Goal: Information Seeking & Learning: Check status

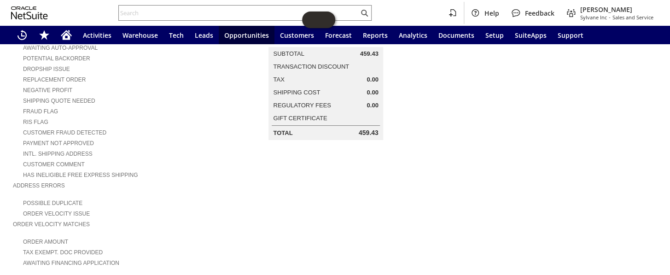
scroll to position [83, 0]
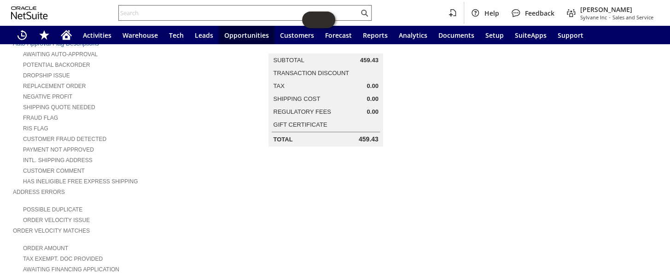
click at [146, 11] on input "text" at bounding box center [239, 12] width 240 height 11
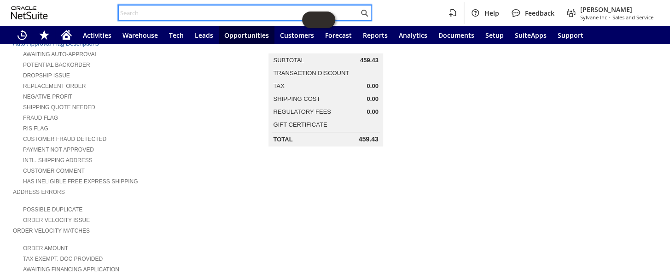
paste input "S1344685"
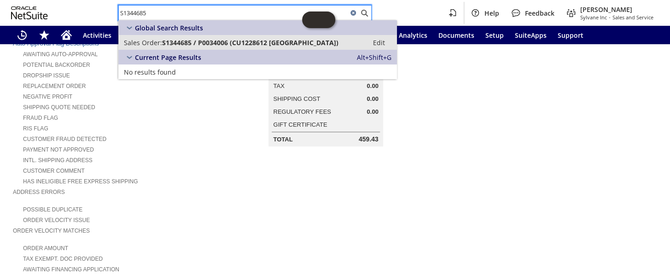
type input "S1344685"
click at [169, 41] on span "S1344685 / P0034006 (CU1228612 McLennan Community College)" at bounding box center [250, 42] width 176 height 9
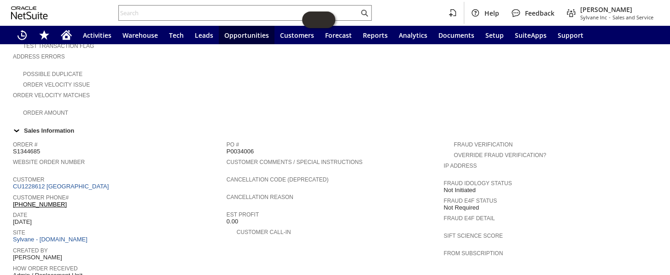
scroll to position [320, 0]
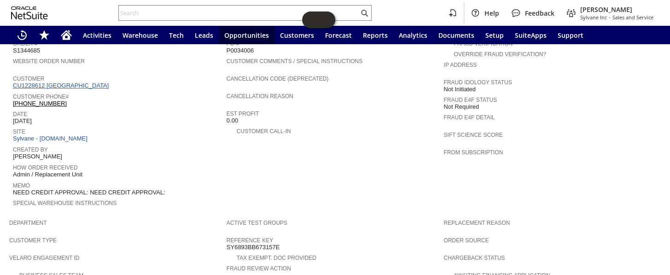
click at [97, 82] on link "CU1228612 McLennan Community College" at bounding box center [62, 85] width 98 height 7
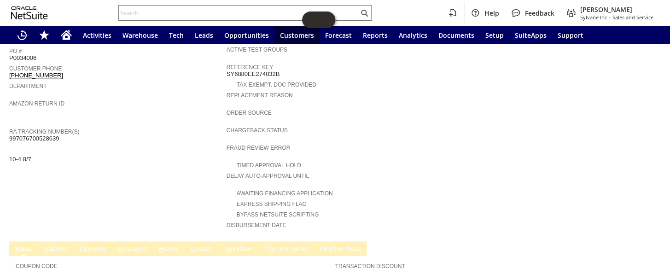
scroll to position [249, 0]
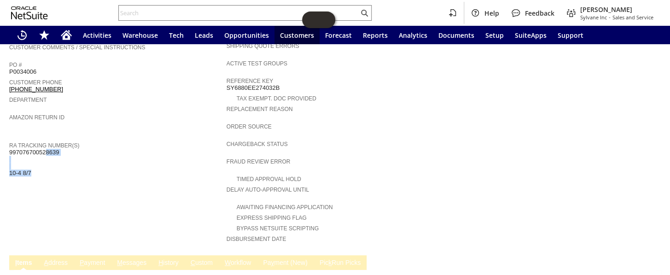
drag, startPoint x: 65, startPoint y: 134, endPoint x: 16, endPoint y: 134, distance: 49.7
click at [16, 140] on div "RA Tracking Number(s) 997076700528639 10-4 8/7" at bounding box center [115, 158] width 213 height 37
click at [16, 149] on span "997076700528639 10-4 8/7" at bounding box center [34, 163] width 50 height 28
copy span "997076700528639"
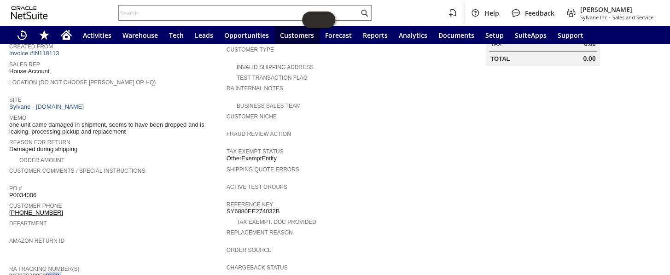
scroll to position [0, 0]
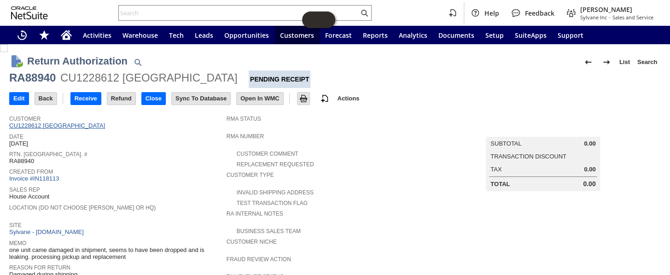
click at [71, 128] on link "CU1228612 McLennan Community College" at bounding box center [58, 125] width 98 height 7
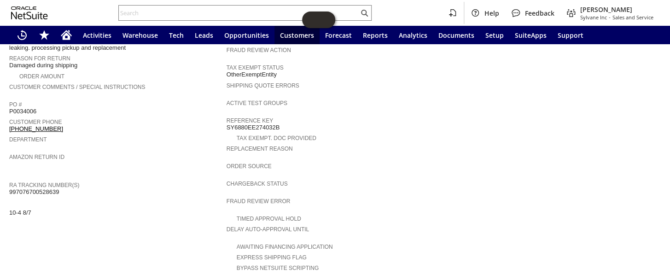
click at [50, 188] on span "997076700528639 10-4 8/7" at bounding box center [34, 202] width 50 height 28
copy span "997076700528639"
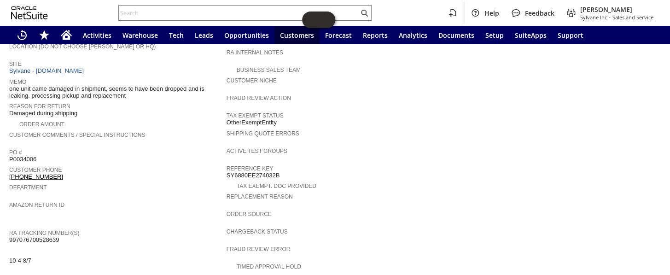
scroll to position [83, 0]
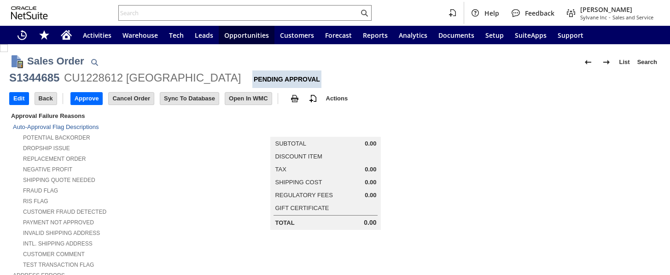
click at [61, 31] on icon "Home" at bounding box center [66, 34] width 11 height 11
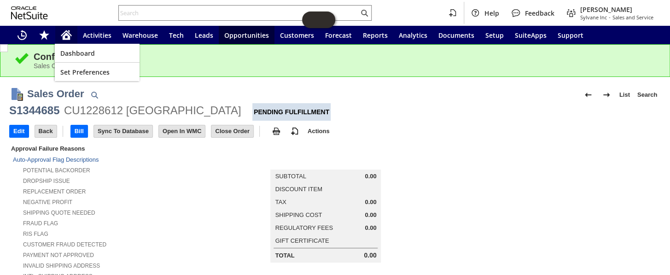
click at [69, 35] on icon "Home" at bounding box center [66, 36] width 7 height 7
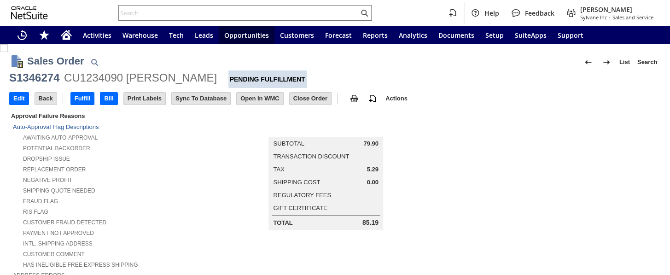
scroll to position [572, 0]
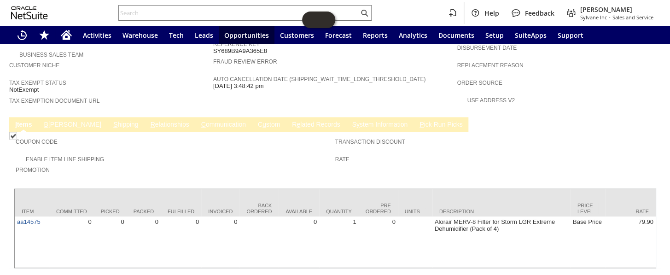
click at [201, 121] on link "C ommunication" at bounding box center [223, 125] width 49 height 9
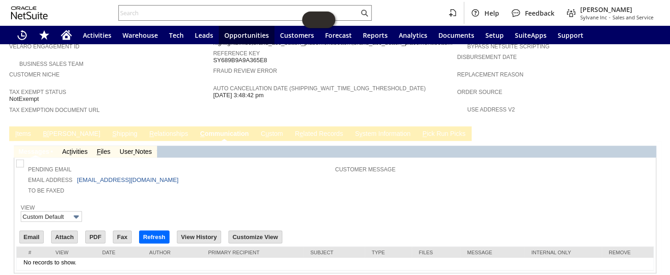
scroll to position [562, 0]
click at [35, 231] on input "Email" at bounding box center [31, 237] width 23 height 12
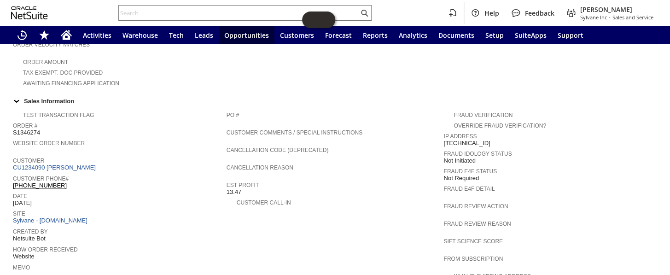
scroll to position [311, 0]
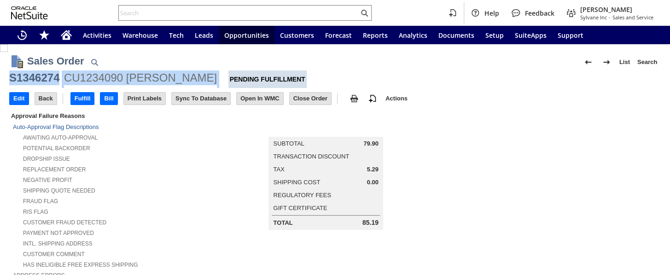
click at [10, 77] on div "S1346274 CU1234090 [PERSON_NAME] Pending Fulfillment" at bounding box center [335, 79] width 652 height 18
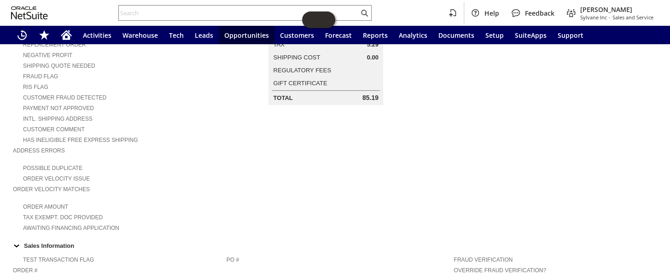
scroll to position [125, 0]
click at [169, 9] on input "text" at bounding box center [239, 12] width 240 height 11
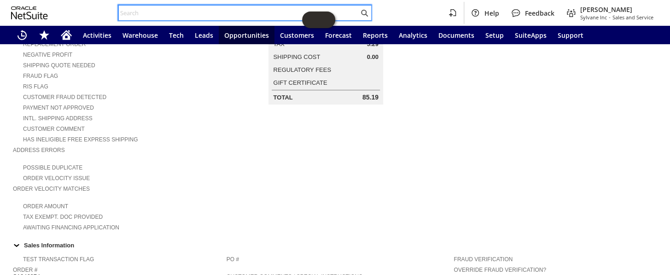
paste input "CU1227740"
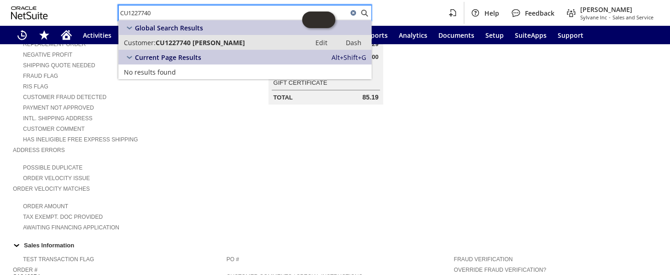
type input "CU1227740"
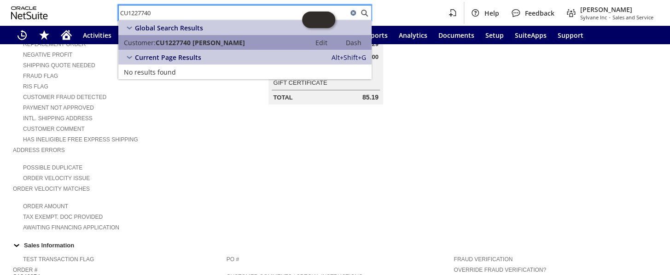
click at [197, 45] on span "CU1227740 [PERSON_NAME]" at bounding box center [200, 42] width 89 height 9
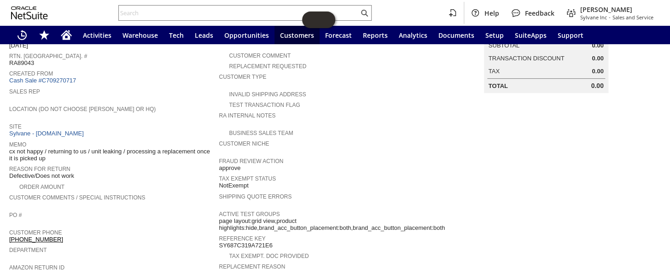
scroll to position [167, 0]
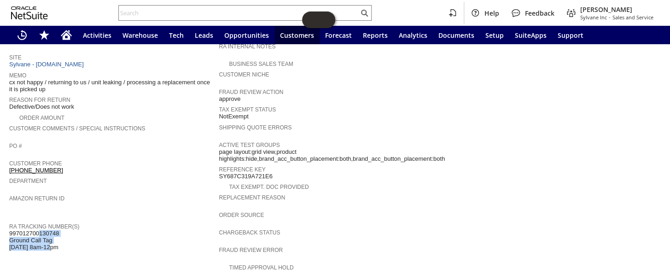
drag, startPoint x: 58, startPoint y: 228, endPoint x: 9, endPoint y: 216, distance: 50.6
click at [9, 221] on div "RA Tracking Number(s) 997012700130748 Ground Call Tag 8/12 8am-12pm" at bounding box center [111, 236] width 205 height 30
copy span "997012700130748 Ground Call Tag 8/12 8am-12pm"
click at [145, 17] on input "text" at bounding box center [239, 12] width 240 height 11
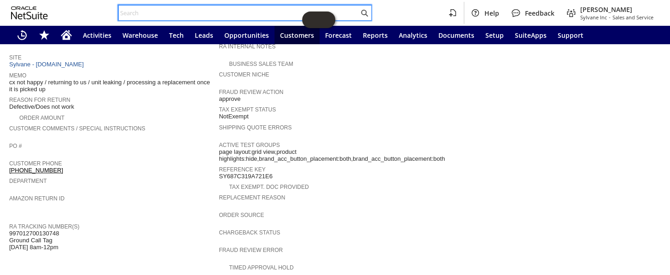
click at [147, 11] on input "text" at bounding box center [239, 12] width 240 height 11
paste input "CU1227740"
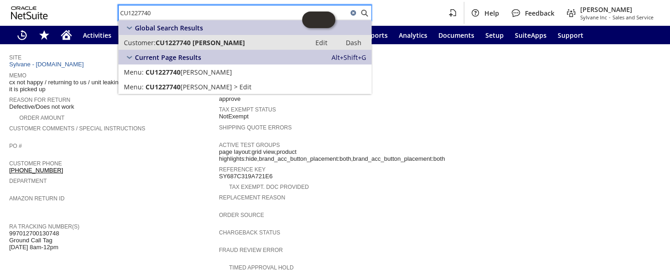
type input "CU1227740"
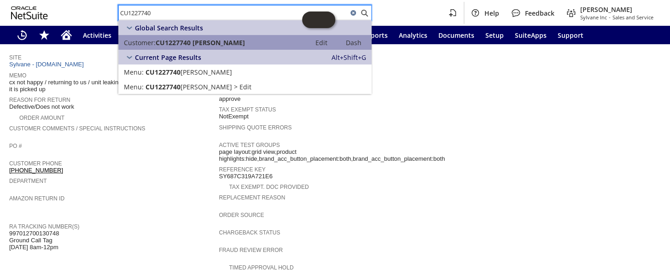
click at [187, 47] on link "Customer: CU1227740 Paul C Tenney Edit Dash" at bounding box center [244, 42] width 253 height 15
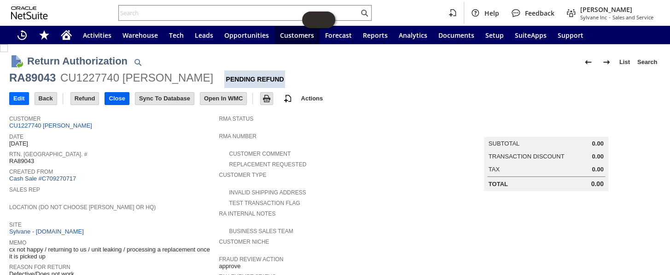
click at [123, 97] on input "Close" at bounding box center [116, 99] width 23 height 12
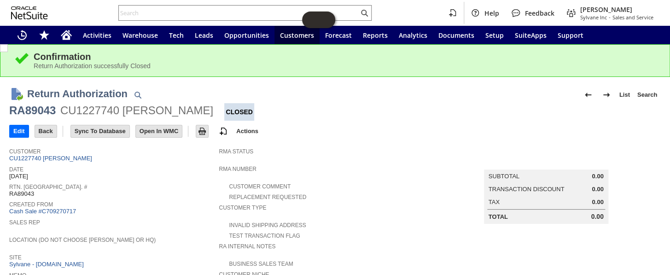
scroll to position [41, 0]
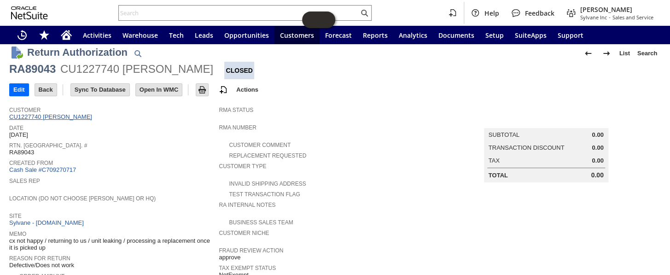
click at [63, 116] on link "CU1227740 Paul C Tenney" at bounding box center [51, 116] width 85 height 7
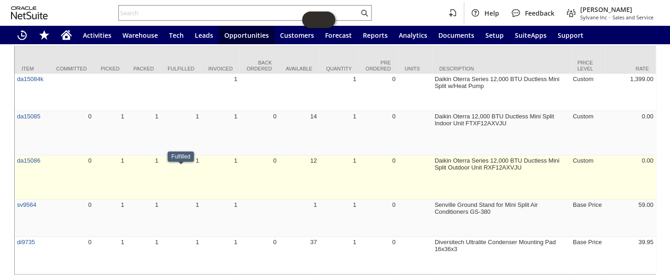
scroll to position [717, 0]
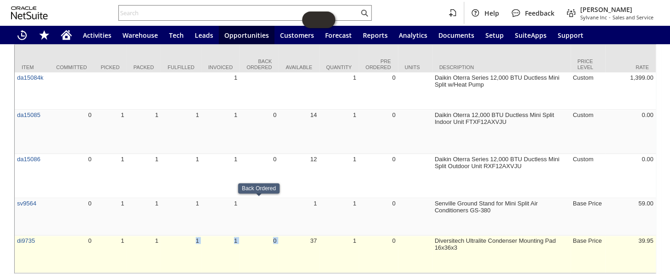
drag, startPoint x: 174, startPoint y: 234, endPoint x: 309, endPoint y: 232, distance: 135.0
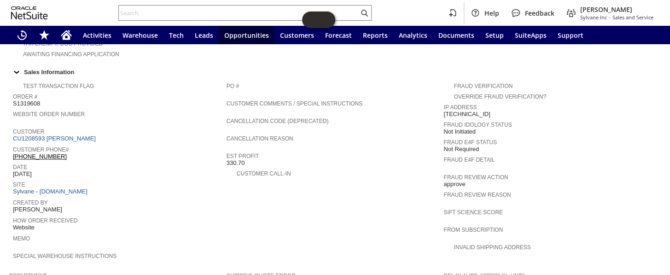
scroll to position [215, 0]
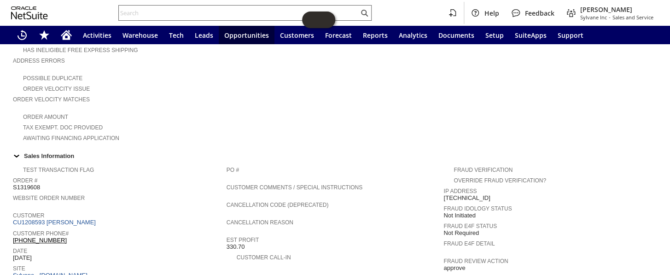
click at [141, 11] on input "text" at bounding box center [239, 12] width 240 height 11
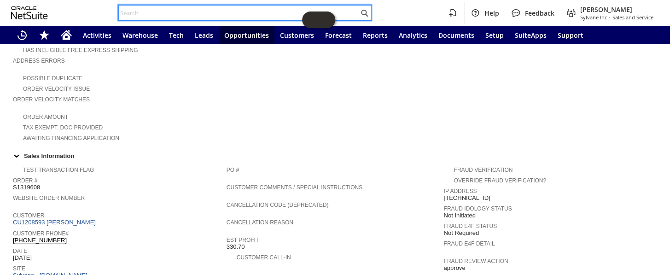
paste input "CU1208593"
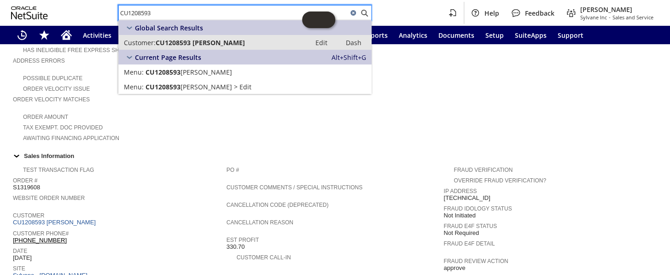
type input "CU1208593"
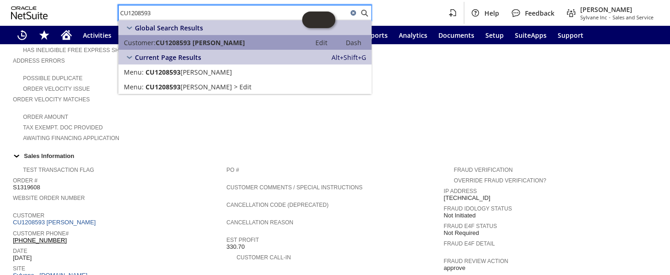
click at [189, 46] on span "CU1208593 Myriah Guenther" at bounding box center [200, 42] width 89 height 9
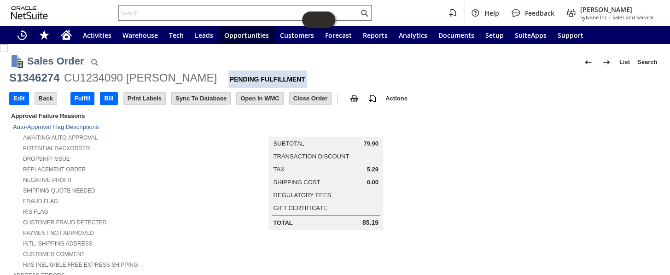
scroll to position [311, 0]
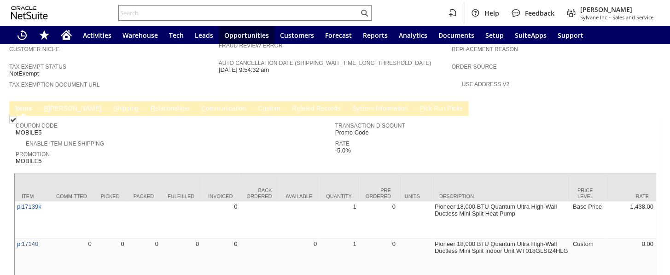
scroll to position [561, 0]
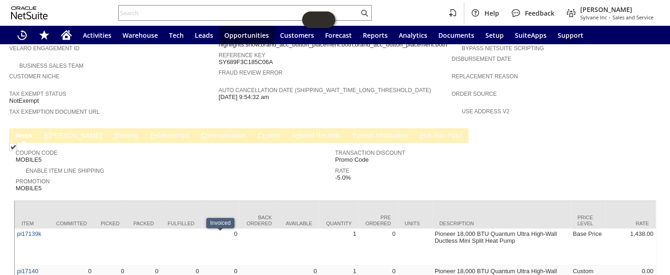
click at [199, 132] on link "C ommunication" at bounding box center [223, 136] width 49 height 9
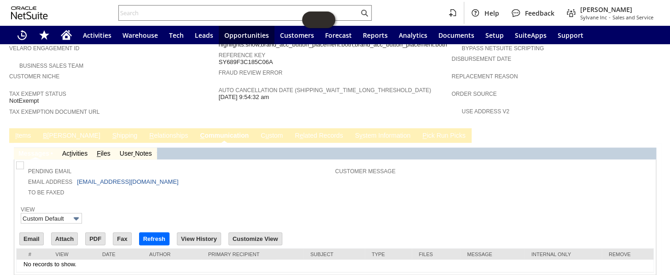
scroll to position [562, 0]
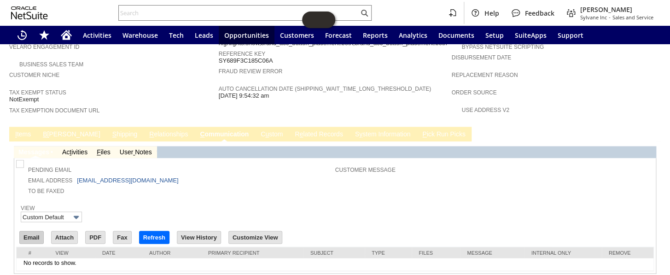
click at [35, 231] on input "Email" at bounding box center [31, 237] width 23 height 12
click at [30, 130] on link "I tems" at bounding box center [23, 134] width 20 height 9
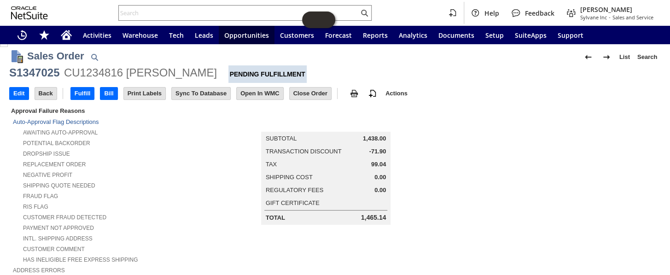
scroll to position [0, 0]
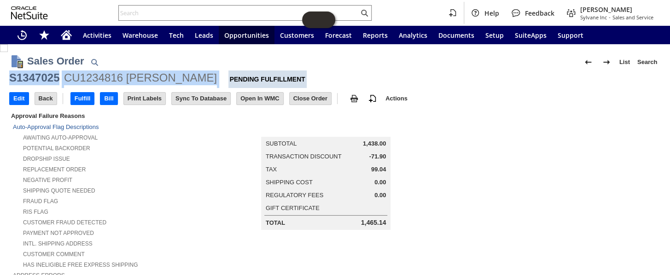
drag, startPoint x: 207, startPoint y: 75, endPoint x: 11, endPoint y: 75, distance: 196.2
click at [11, 75] on div "S1347025 CU1234816 Nicholas Bryant Pending Fulfillment" at bounding box center [335, 79] width 652 height 18
copy div "S1347025 CU1234816 Nicholas Bryant"
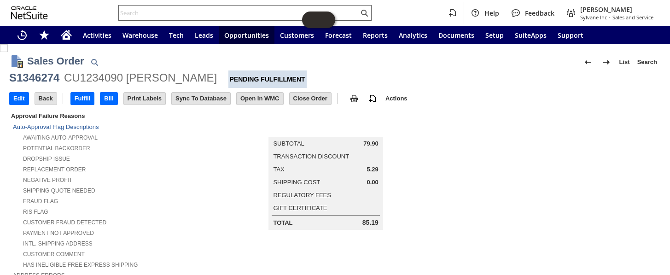
click at [199, 12] on input "text" at bounding box center [239, 12] width 240 height 11
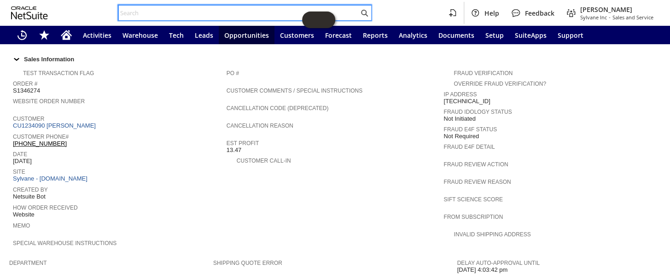
paste input "200013426747687"
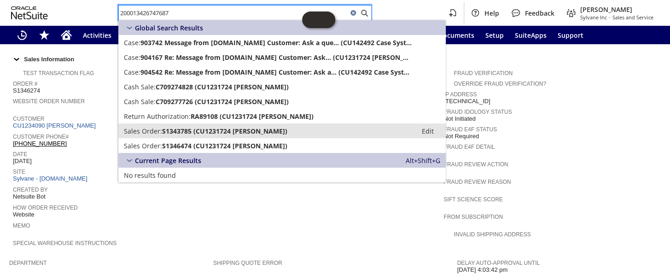
type input "200013426747687"
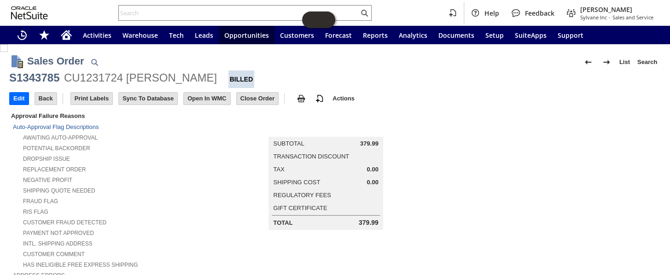
drag, startPoint x: 64, startPoint y: 77, endPoint x: 201, endPoint y: 79, distance: 136.3
click at [201, 79] on div "CU1231724 [PERSON_NAME]" at bounding box center [140, 77] width 153 height 15
copy div "CU1231724 [PERSON_NAME]"
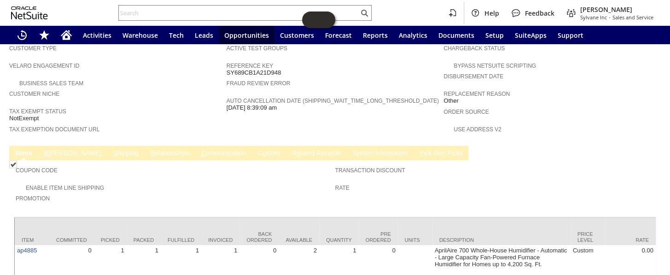
scroll to position [530, 0]
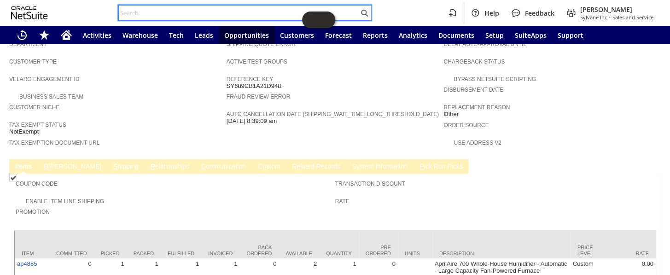
click at [137, 15] on input "text" at bounding box center [239, 12] width 240 height 11
paste input "P218084"
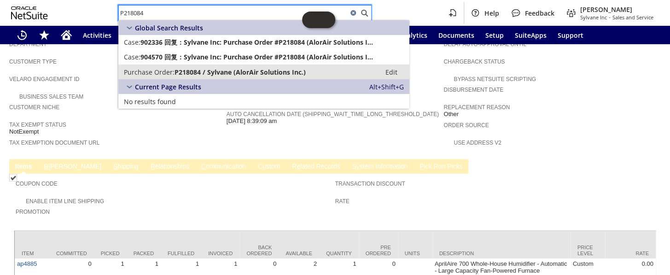
type input "P218084"
click at [176, 69] on span "P218084 / Sylvane (AlorAir Solutions Inc.)" at bounding box center [240, 72] width 131 height 9
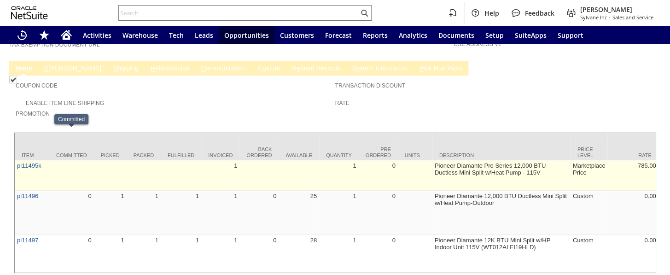
scroll to position [631, 0]
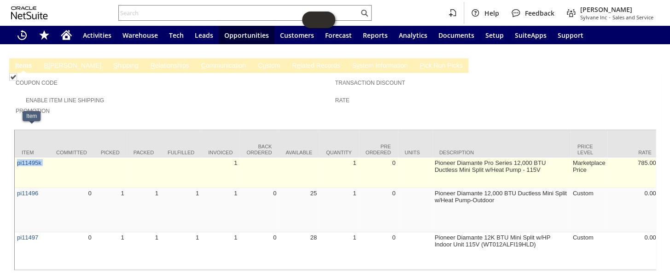
drag, startPoint x: 52, startPoint y: 132, endPoint x: 15, endPoint y: 129, distance: 37.4
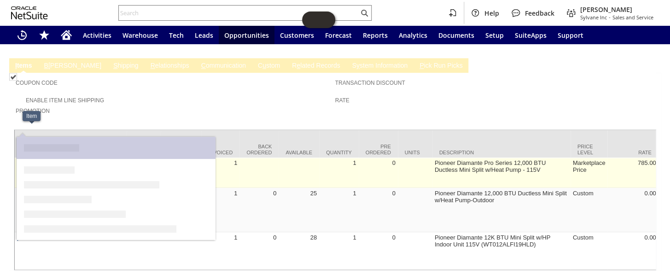
copy tr "pi11495k"
